Goal: Transaction & Acquisition: Subscribe to service/newsletter

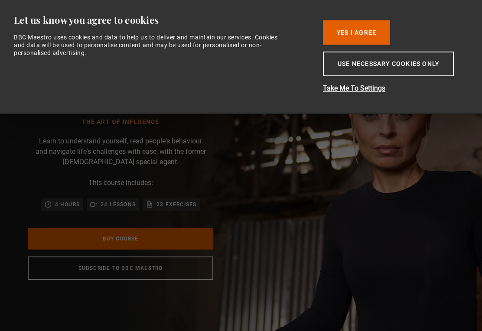
click at [351, 75] on button "Use necessary cookies only" at bounding box center [388, 64] width 131 height 25
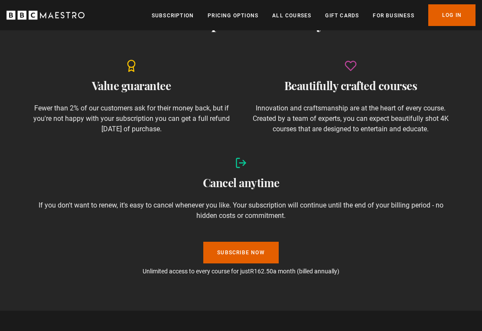
scroll to position [868, 0]
click at [269, 247] on link "Subscribe Now" at bounding box center [240, 253] width 75 height 22
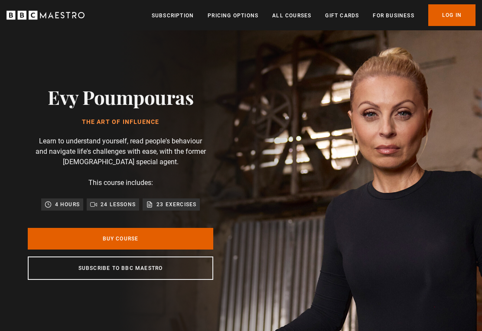
scroll to position [0, 132]
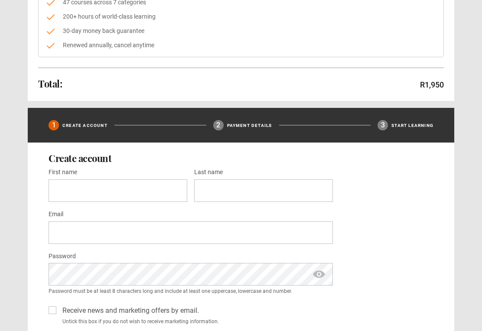
scroll to position [164, 0]
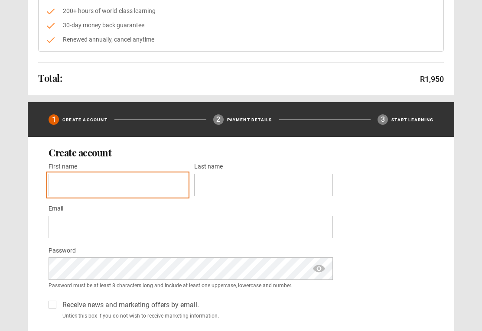
click at [132, 184] on input "First name *" at bounding box center [118, 185] width 139 height 23
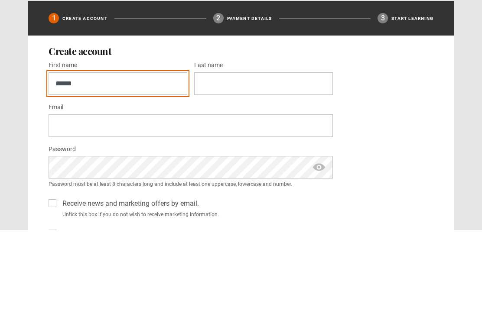
type input "*****"
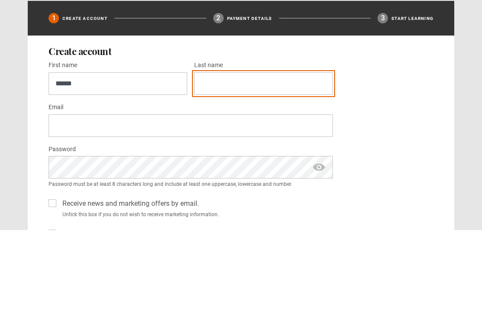
click at [288, 174] on input "Last name *" at bounding box center [263, 185] width 139 height 23
type input "********"
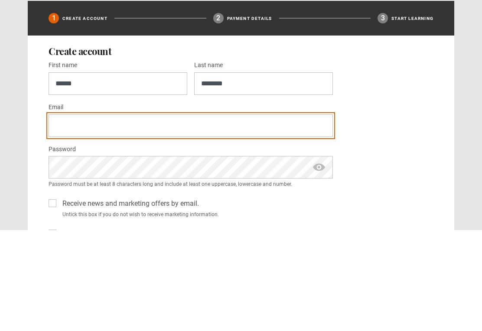
click at [257, 216] on input "Email *" at bounding box center [191, 227] width 284 height 23
type input "**********"
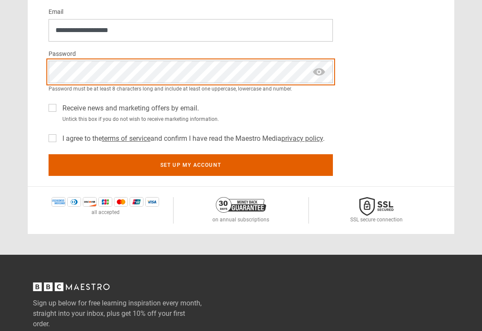
scroll to position [360, 0]
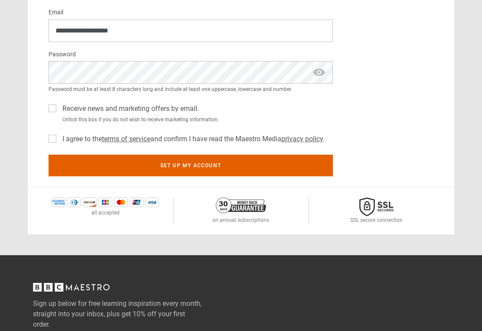
click at [319, 76] on span "show password" at bounding box center [319, 72] width 14 height 23
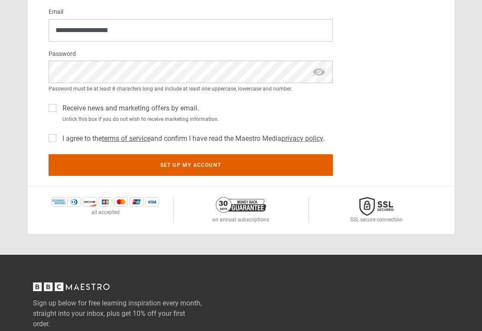
click at [56, 131] on div "I agree to the terms of service and confirm I have read the Maestro Media priva…" at bounding box center [191, 137] width 284 height 14
click at [59, 140] on label "I agree to the terms of service and confirm I have read the Maestro Media priva…" at bounding box center [191, 139] width 265 height 10
click at [241, 165] on button "Set up my account" at bounding box center [191, 165] width 284 height 22
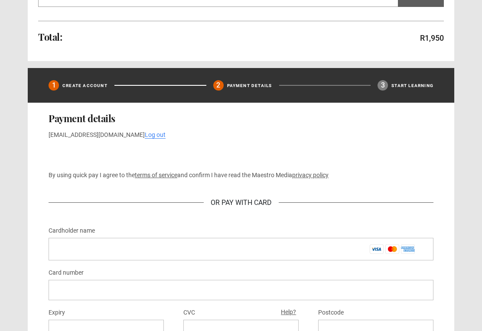
scroll to position [317, 0]
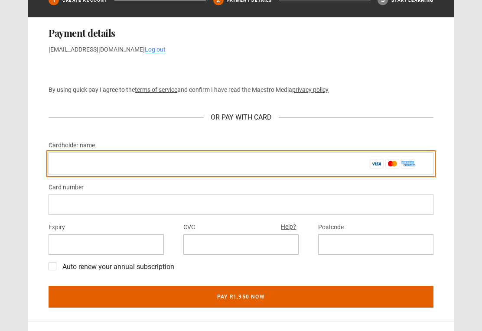
click at [284, 158] on input "Cardholder name *" at bounding box center [241, 164] width 385 height 23
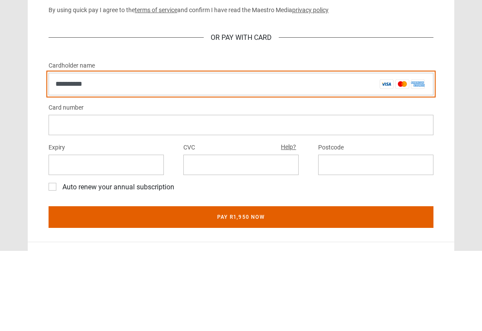
type input "**********"
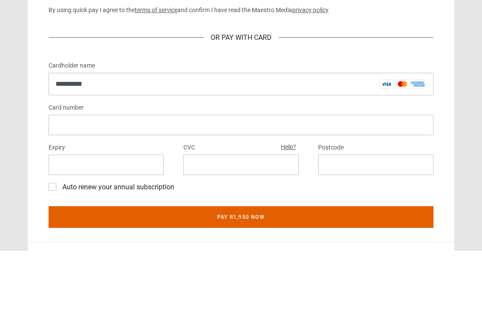
click at [285, 195] on div at bounding box center [241, 205] width 385 height 20
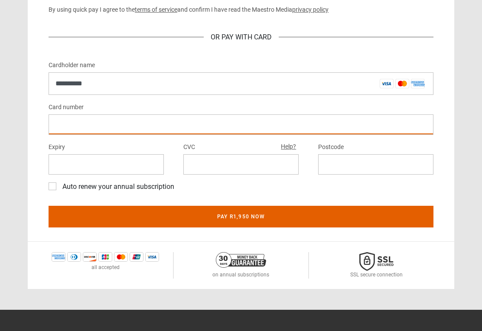
scroll to position [405, 0]
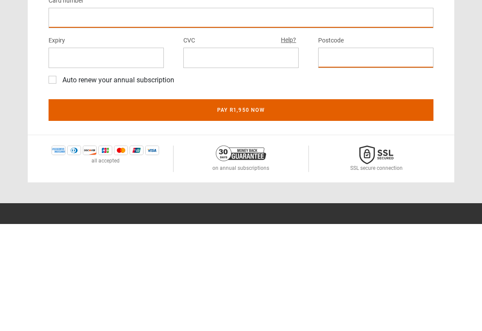
click at [268, 206] on button "Pay R1,950 now" at bounding box center [241, 217] width 385 height 22
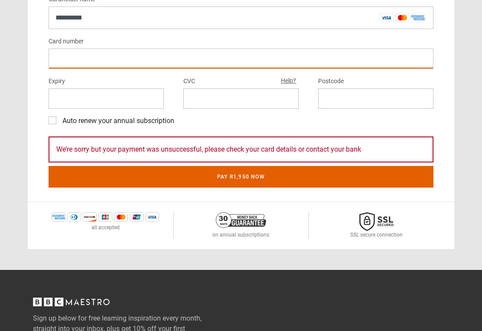
scroll to position [471, 0]
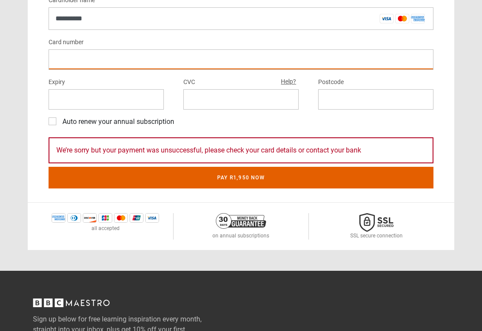
click at [145, 52] on div at bounding box center [241, 59] width 385 height 20
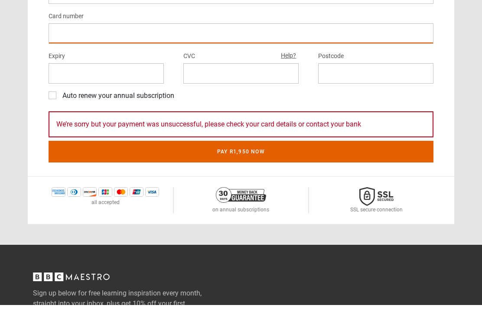
click at [300, 167] on button "Pay R1,950 now" at bounding box center [241, 178] width 385 height 22
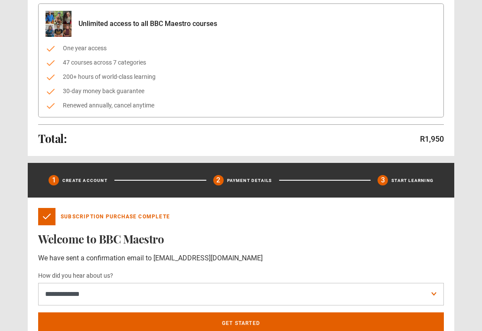
scroll to position [131, 0]
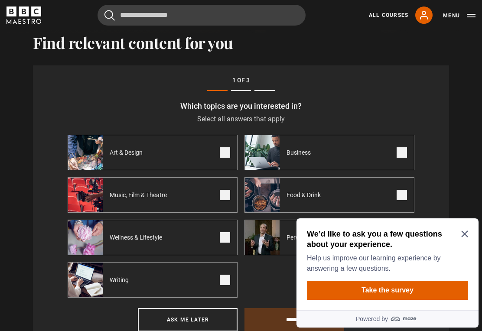
click at [471, 230] on div "We’d like to ask you a few questions about your experience. Help us improve our…" at bounding box center [387, 264] width 182 height 92
click at [464, 237] on icon "Close Maze Prompt" at bounding box center [464, 233] width 7 height 7
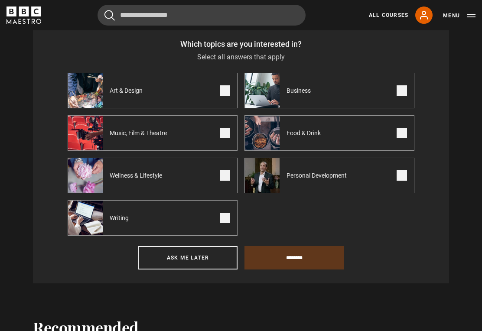
click at [337, 184] on div "Personal Development" at bounding box center [301, 175] width 112 height 35
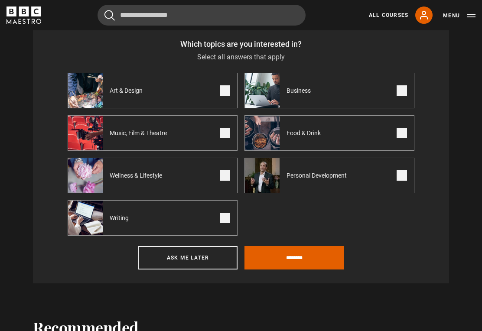
scroll to position [330, 0]
click at [326, 263] on input "********" at bounding box center [294, 257] width 100 height 23
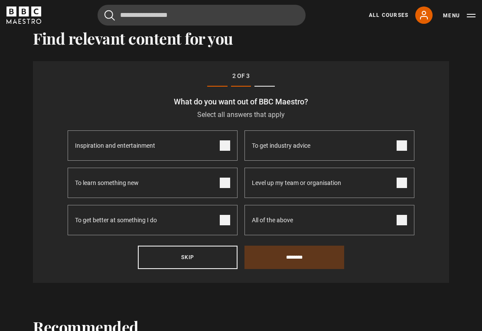
scroll to position [268, 0]
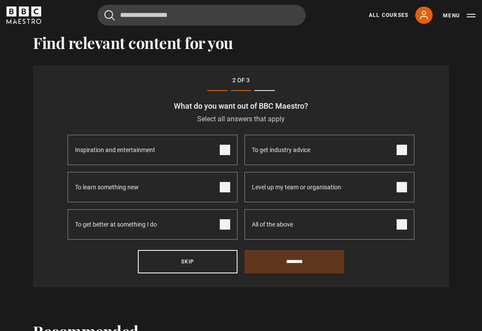
click at [402, 228] on span at bounding box center [401, 224] width 10 height 10
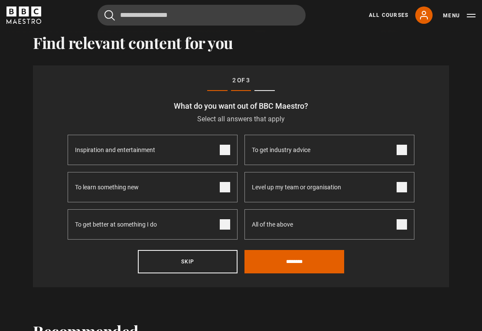
click at [403, 226] on span at bounding box center [401, 224] width 10 height 10
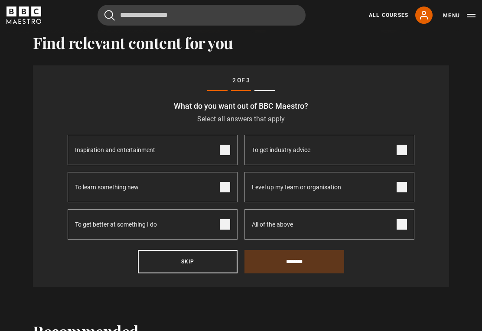
click at [221, 149] on span at bounding box center [225, 150] width 10 height 10
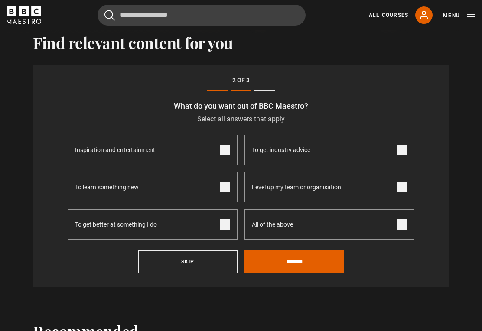
click at [217, 188] on label "To learn something new" at bounding box center [153, 187] width 170 height 30
click at [221, 229] on span at bounding box center [225, 224] width 10 height 10
click at [305, 265] on input "********" at bounding box center [294, 261] width 100 height 23
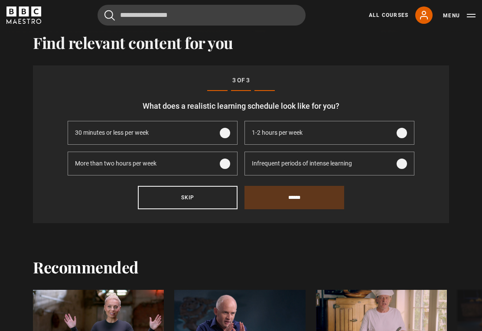
click at [403, 136] on span at bounding box center [401, 133] width 10 height 10
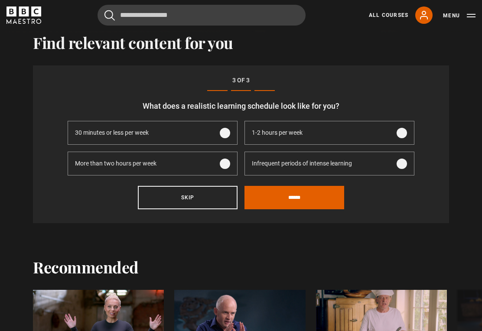
click at [316, 201] on input "******" at bounding box center [294, 197] width 100 height 23
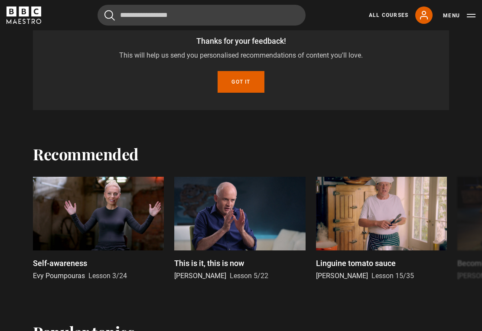
scroll to position [319, 0]
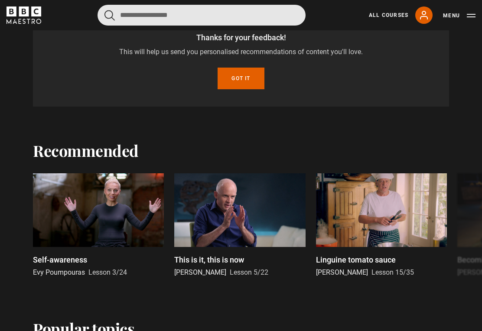
click at [139, 13] on input "Search" at bounding box center [201, 15] width 208 height 21
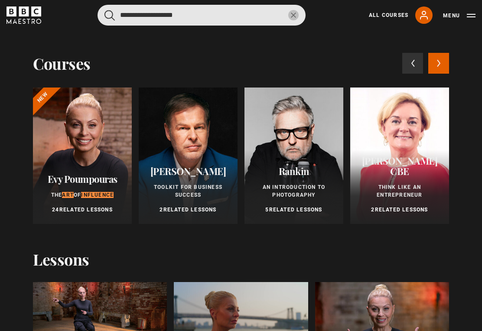
type input "**********"
click at [110, 15] on button "submit" at bounding box center [109, 15] width 10 height 11
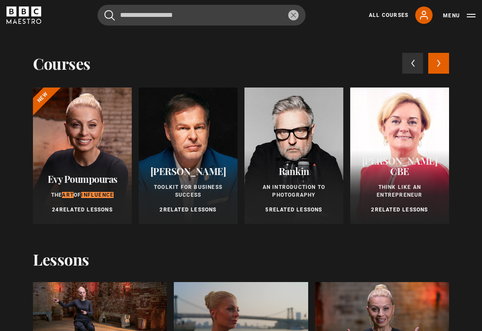
click at [77, 168] on div "Evy Poumpouras The Art of Influence 24 Related Lessons" at bounding box center [82, 193] width 99 height 61
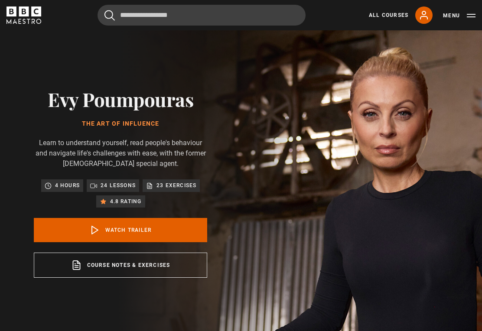
click at [158, 275] on link "Course notes & exercises opens in a new tab" at bounding box center [120, 264] width 173 height 25
